Goal: Feedback & Contribution: Submit feedback/report problem

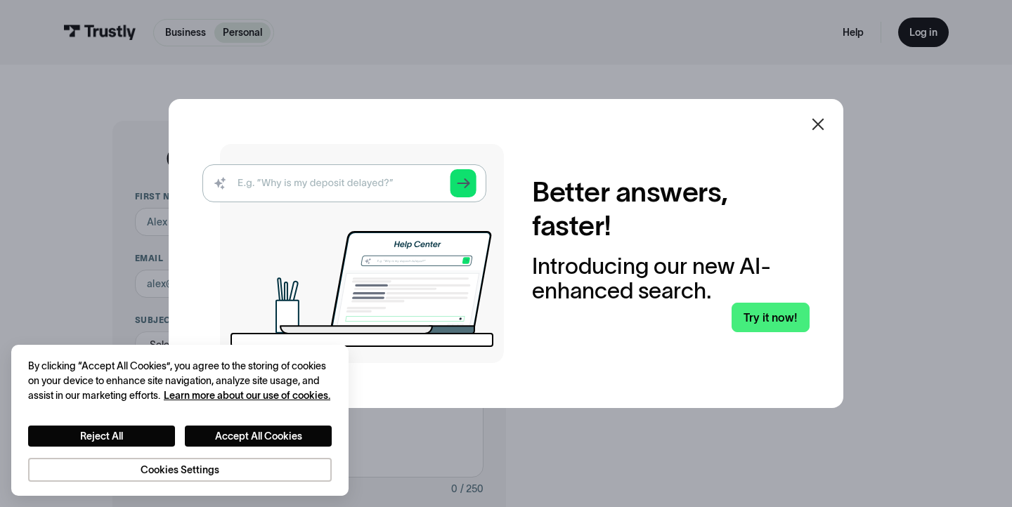
click at [820, 122] on icon at bounding box center [818, 125] width 12 height 12
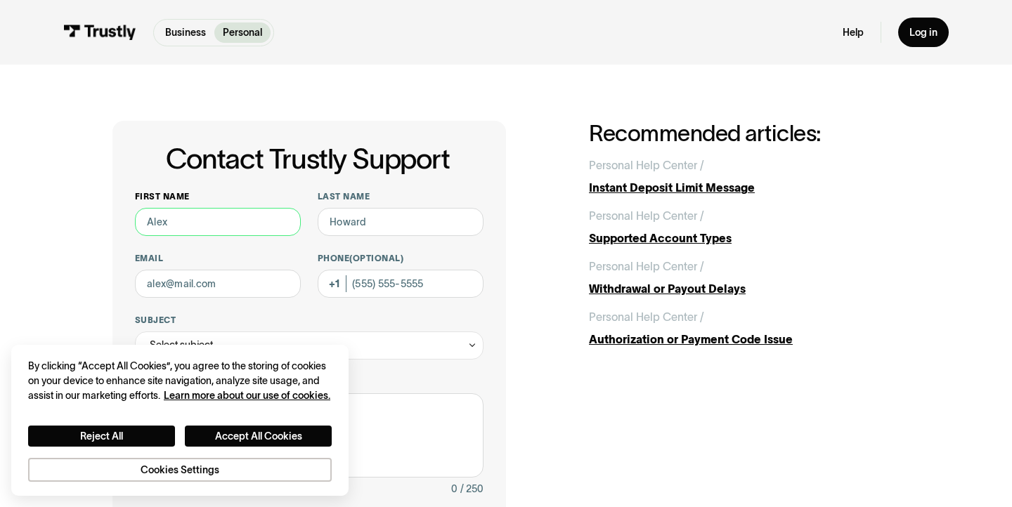
click at [195, 215] on input "First name" at bounding box center [218, 222] width 166 height 28
type input "John"
click at [350, 223] on input "Last name" at bounding box center [401, 222] width 166 height 28
type input "McElduff"
click at [231, 301] on div "First name John Last name McElduff Email Phone (Optional) Subject Select subjec…" at bounding box center [309, 441] width 349 height 500
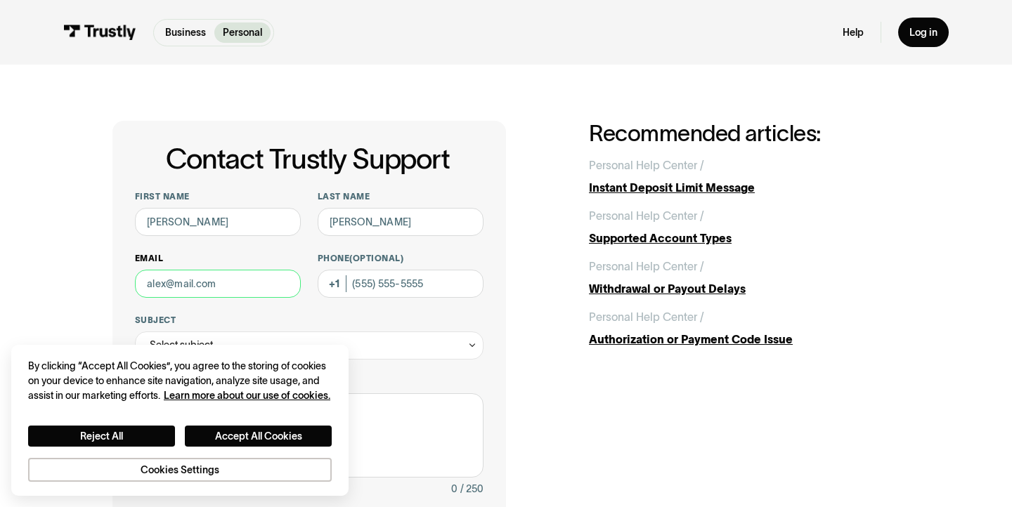
click at [230, 289] on input "Email" at bounding box center [218, 284] width 166 height 28
type input "jackmcelduff@gmail.com"
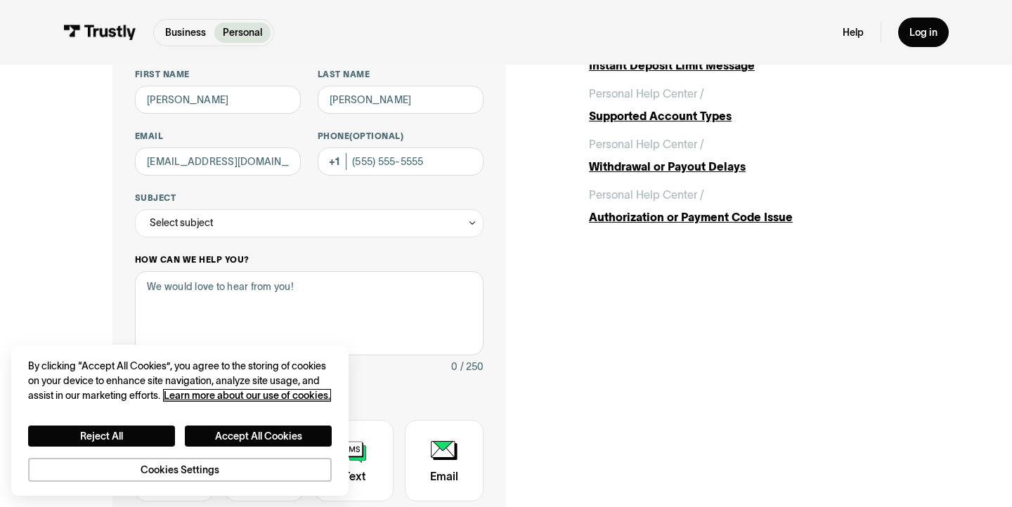
scroll to position [138, 0]
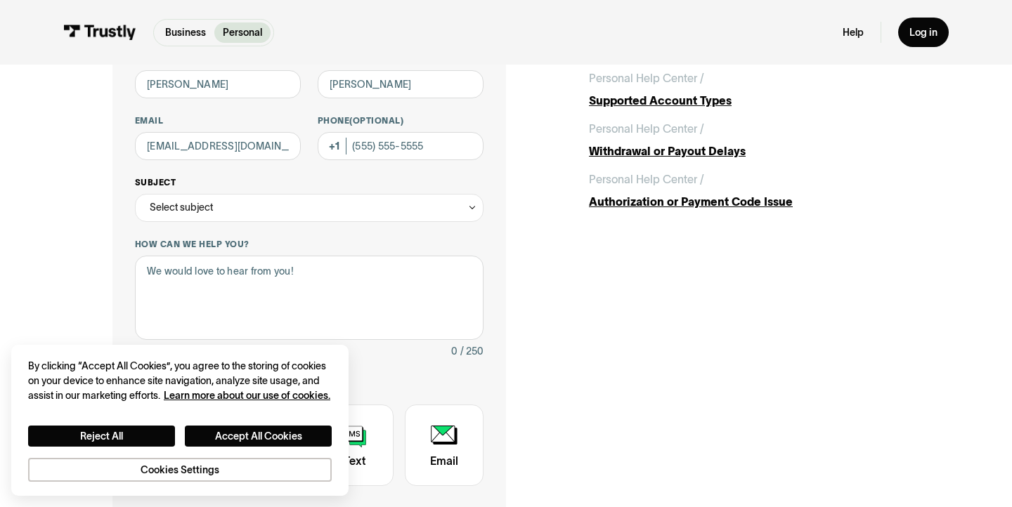
click at [242, 197] on div "Select subject" at bounding box center [309, 208] width 349 height 28
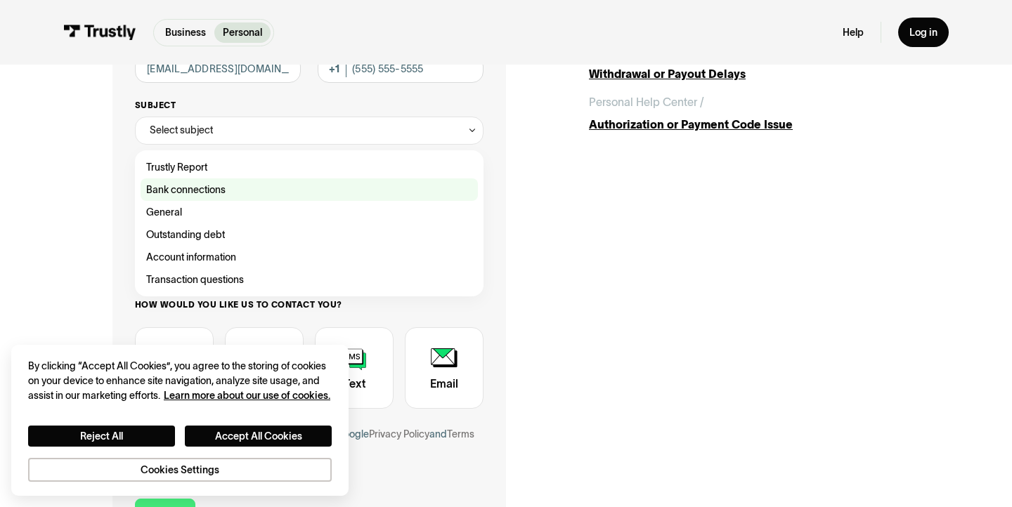
scroll to position [216, 0]
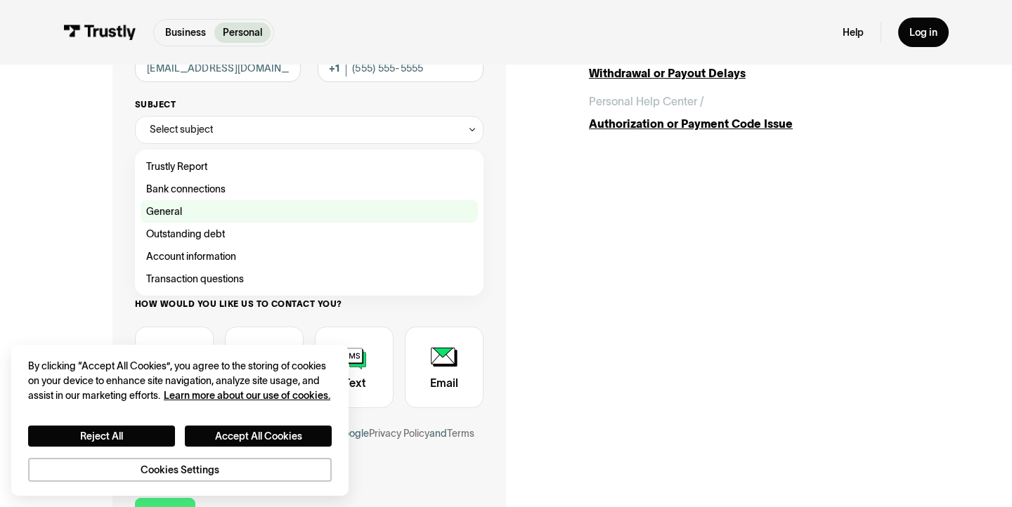
click at [204, 216] on div "Contact Trustly Support" at bounding box center [309, 211] width 337 height 22
type input "*******"
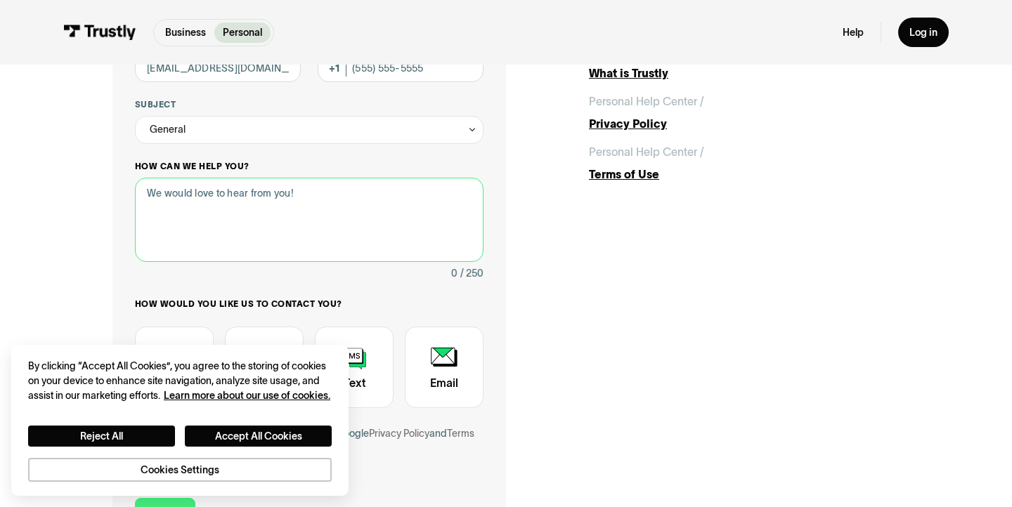
click at [221, 220] on textarea "How can we help you?" at bounding box center [309, 220] width 349 height 84
click at [225, 195] on textarea "How can we help you?" at bounding box center [309, 220] width 349 height 84
paste textarea "$180 in retroactive NSF fees for failed transactions with no goods/services is …"
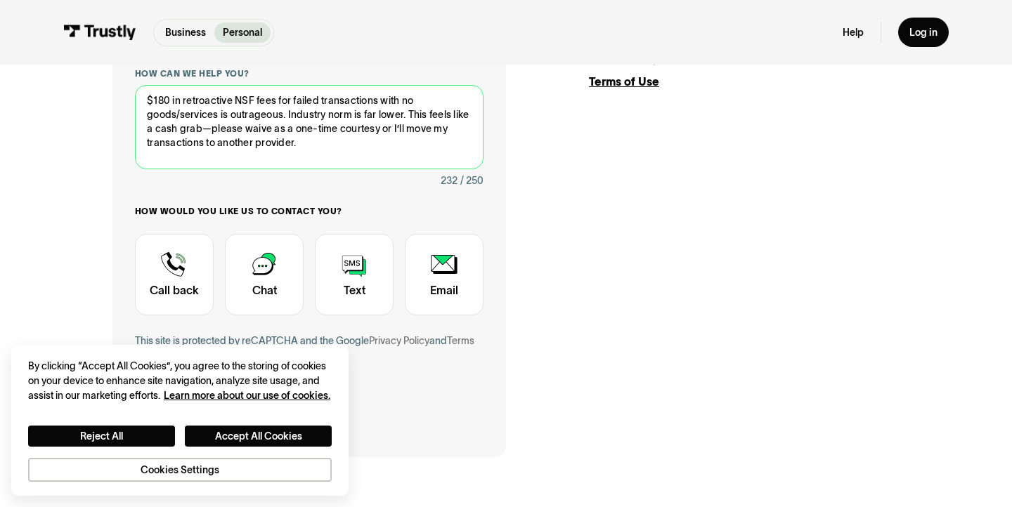
type textarea "$180 in retroactive NSF fees for failed transactions with no goods/services is …"
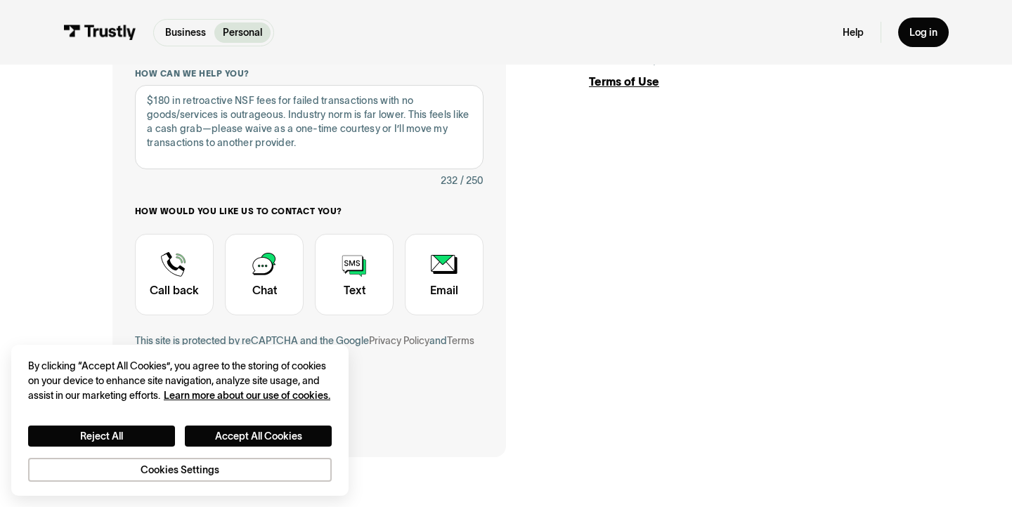
click at [99, 217] on div "Contact Trustly Support First name John Last name McElduff Email jackmcelduff@g…" at bounding box center [506, 135] width 956 height 758
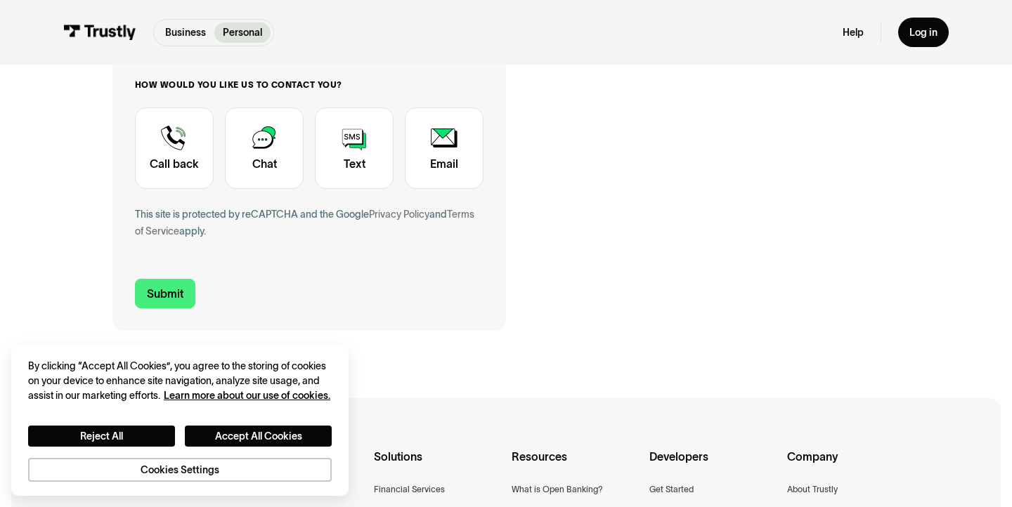
scroll to position [455, 0]
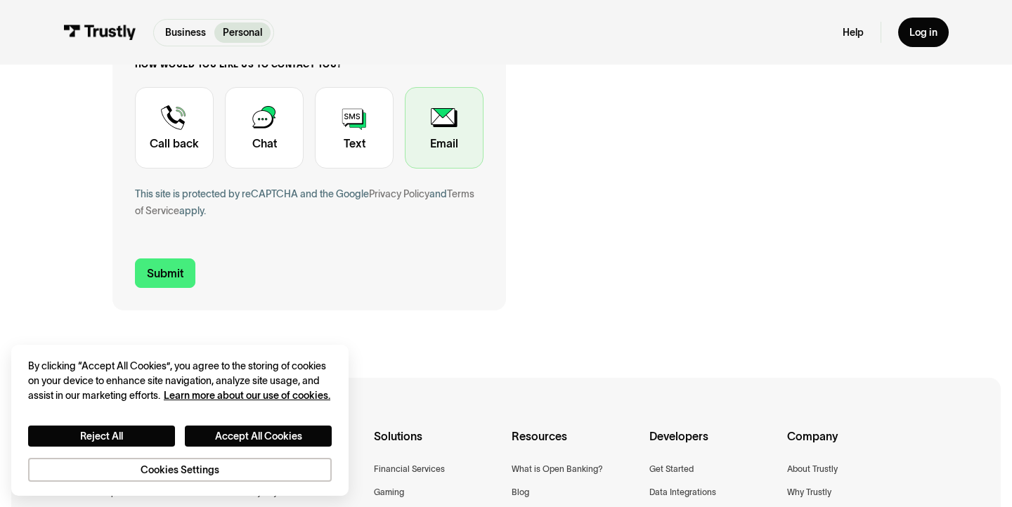
click at [420, 128] on div "Contact Trustly Support" at bounding box center [444, 128] width 79 height 82
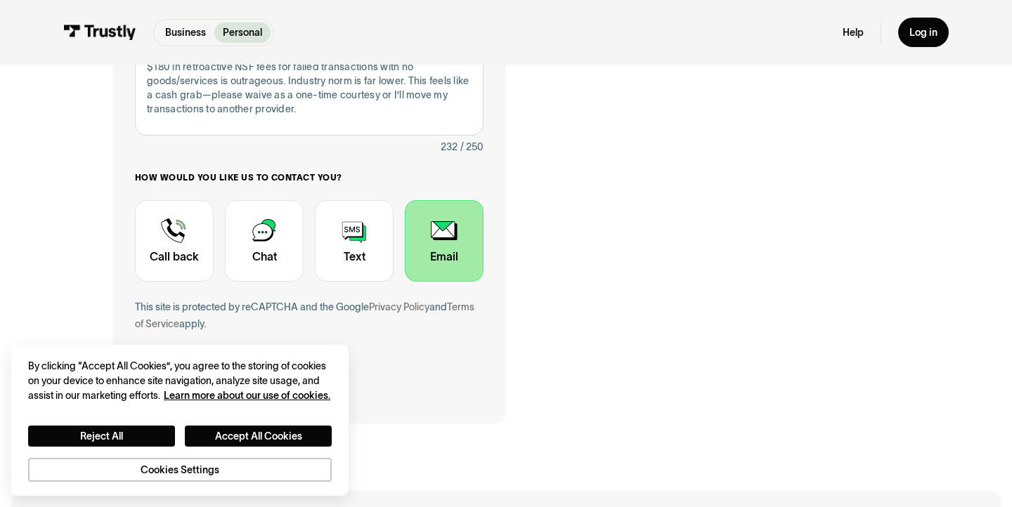
scroll to position [476, 0]
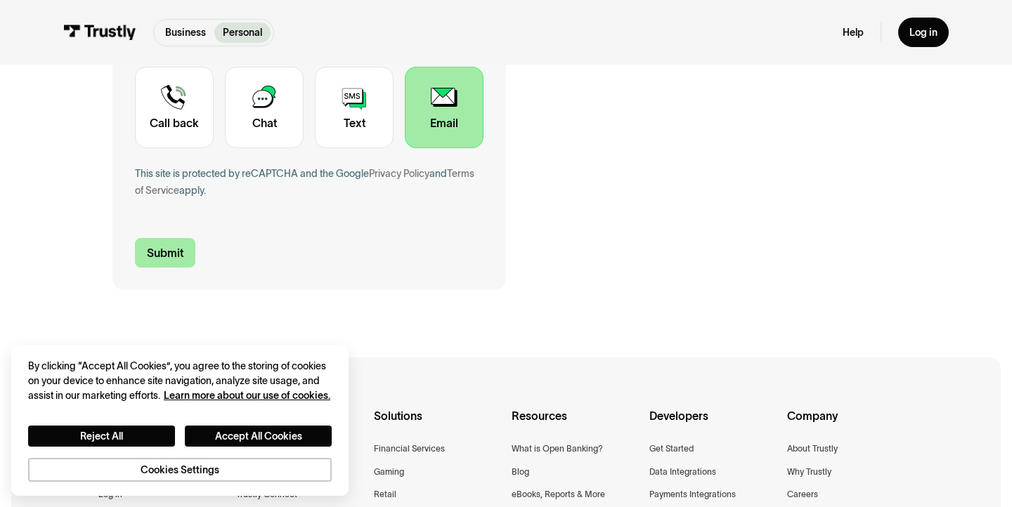
click at [168, 252] on input "Submit" at bounding box center [165, 253] width 60 height 30
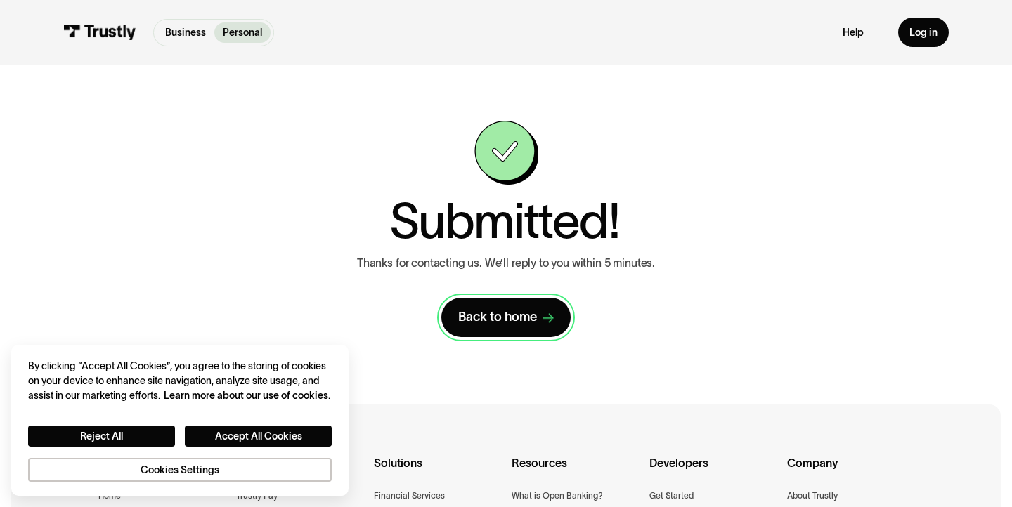
click at [510, 316] on div "Back to home" at bounding box center [497, 317] width 79 height 16
